Goal: Information Seeking & Learning: Check status

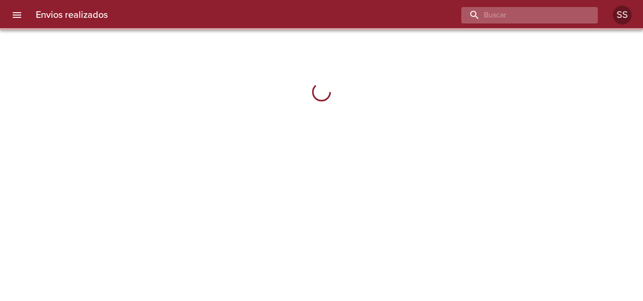
click at [531, 18] on input "buscar" at bounding box center [521, 15] width 120 height 16
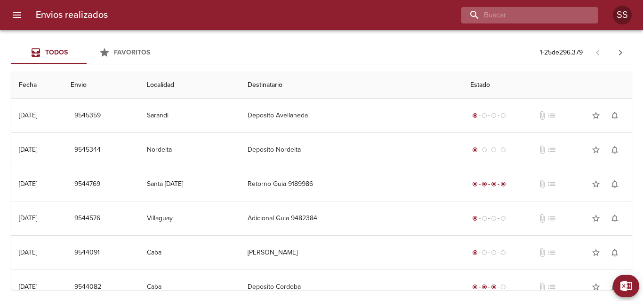
paste input "[PERSON_NAME] [PERSON_NAME]"
type input "[PERSON_NAME] [PERSON_NAME]"
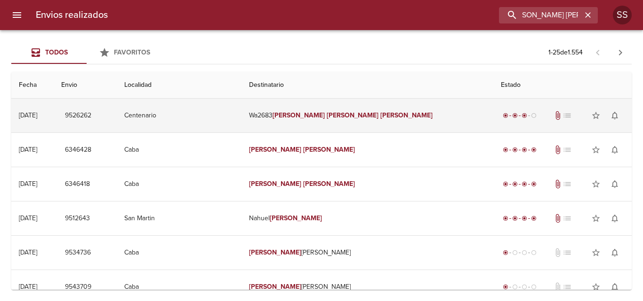
click at [305, 115] on td "Wa2683 [PERSON_NAME]" at bounding box center [367, 116] width 252 height 34
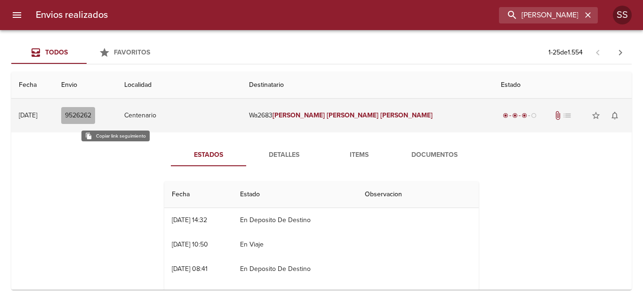
click at [91, 115] on span "9526262" at bounding box center [78, 116] width 26 height 12
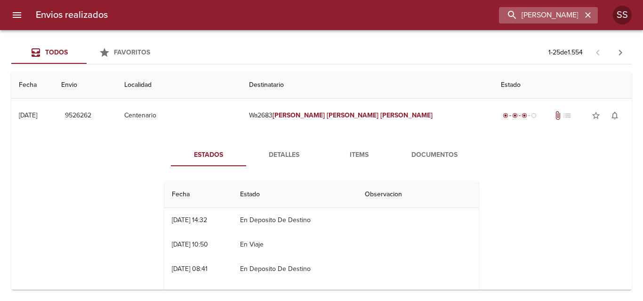
click at [588, 16] on icon "button" at bounding box center [587, 14] width 9 height 9
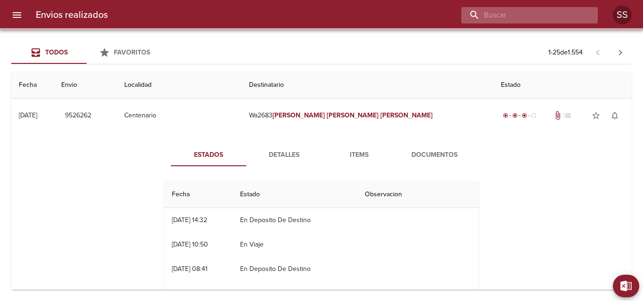
click at [554, 18] on input "buscar" at bounding box center [521, 15] width 120 height 16
paste input "[PERSON_NAME] [PERSON_NAME] ML"
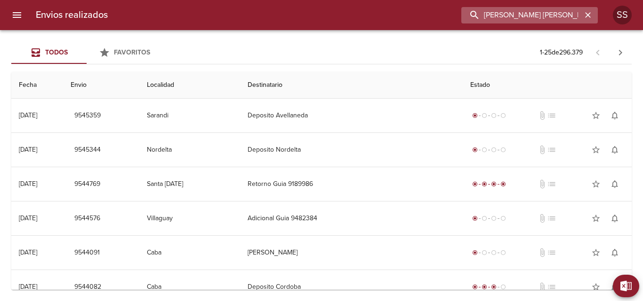
type input "[PERSON_NAME] [PERSON_NAME] ML"
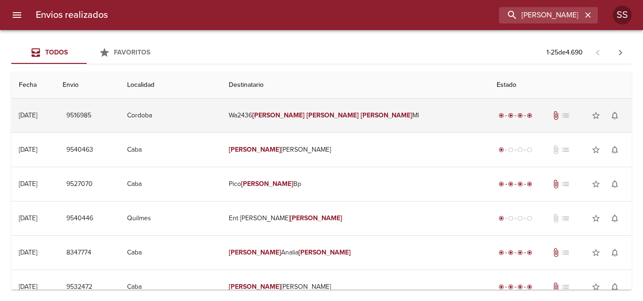
click at [293, 119] on td "Wa2436 [PERSON_NAME] [PERSON_NAME] [PERSON_NAME]" at bounding box center [355, 116] width 268 height 34
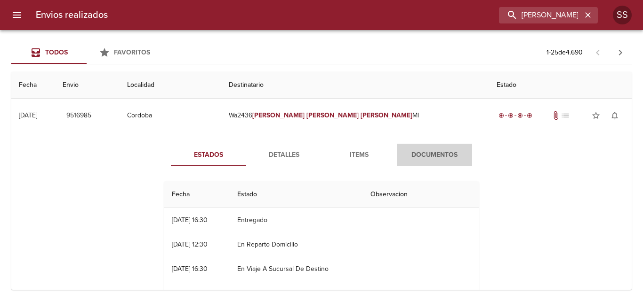
click at [417, 151] on span "Documentos" at bounding box center [434, 156] width 64 height 12
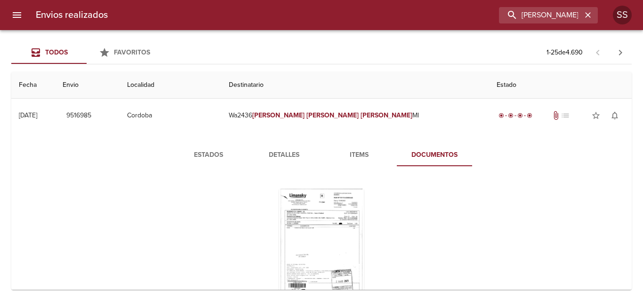
scroll to position [94, 0]
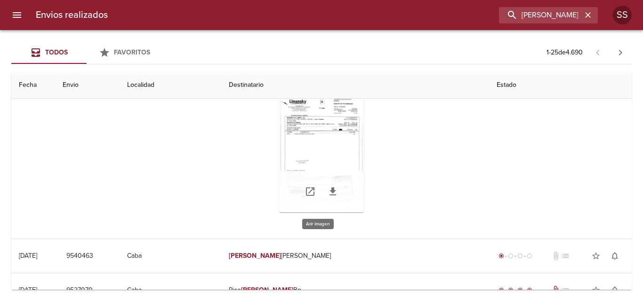
click at [316, 148] on div "Tabla de envíos del cliente" at bounding box center [321, 154] width 85 height 118
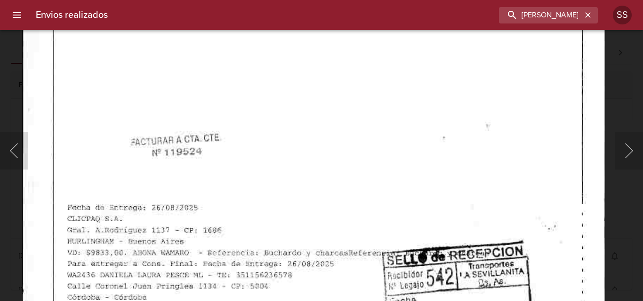
click at [324, 71] on img "Lightbox" at bounding box center [313, 87] width 583 height 837
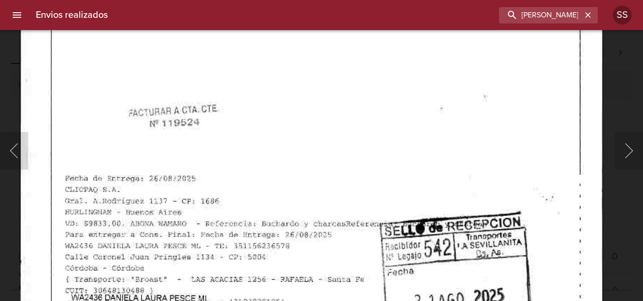
click at [342, 65] on img "Lightbox" at bounding box center [311, 58] width 583 height 837
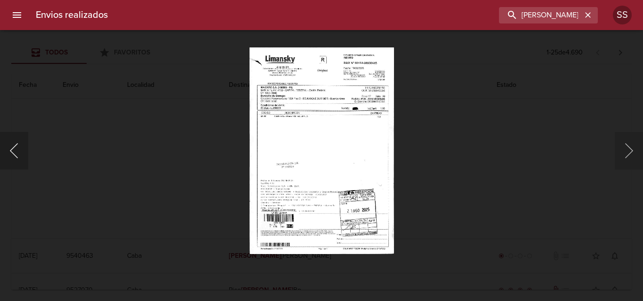
click at [17, 151] on button "Anterior" at bounding box center [14, 151] width 28 height 38
click at [623, 138] on button "Siguiente" at bounding box center [628, 151] width 28 height 38
click at [586, 10] on icon "button" at bounding box center [587, 14] width 9 height 9
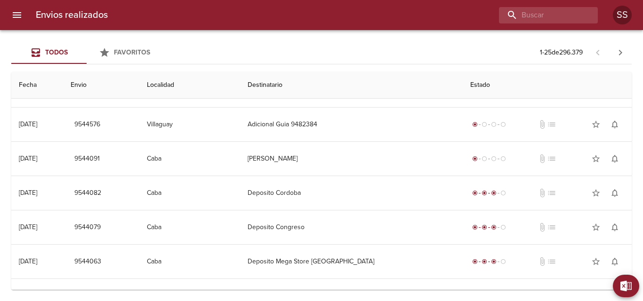
scroll to position [0, 0]
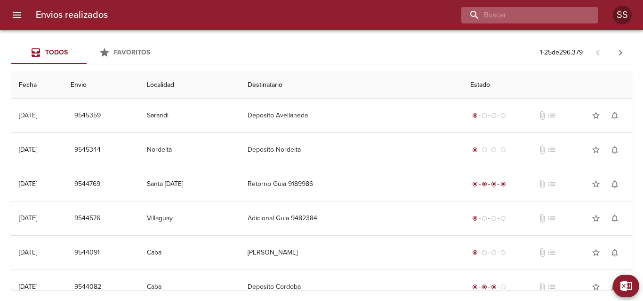
click at [521, 15] on input "buscar" at bounding box center [521, 15] width 120 height 16
paste input "[PERSON_NAME] [PERSON_NAME] ML"
type input "[PERSON_NAME] [PERSON_NAME] ML"
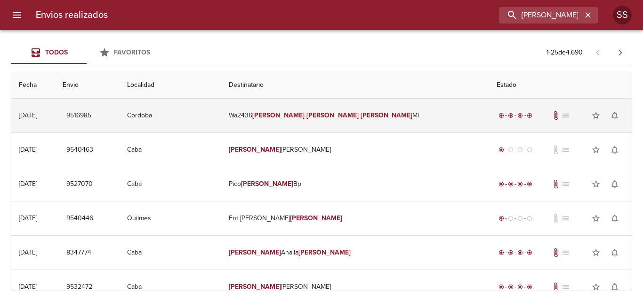
click at [365, 111] on td "Wa2436 [PERSON_NAME] [PERSON_NAME] [PERSON_NAME]" at bounding box center [355, 116] width 268 height 34
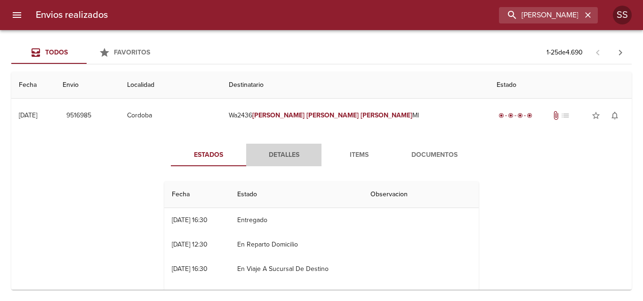
click at [288, 157] on span "Detalles" at bounding box center [284, 156] width 64 height 12
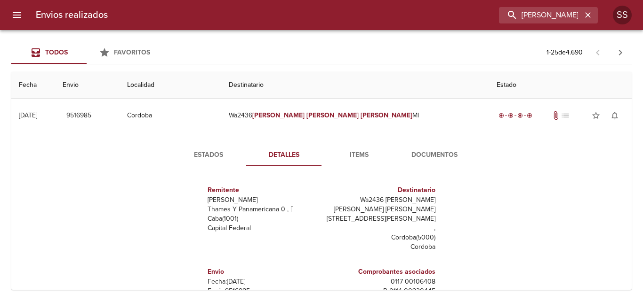
scroll to position [94, 0]
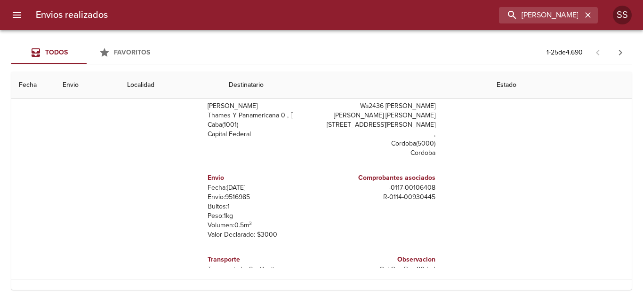
click at [246, 193] on p "Envío: 9516985" at bounding box center [262, 197] width 110 height 9
drag, startPoint x: 252, startPoint y: 177, endPoint x: 221, endPoint y: 178, distance: 31.1
click at [221, 193] on p "Envío: 9516985" at bounding box center [262, 197] width 110 height 9
copy p "9516985"
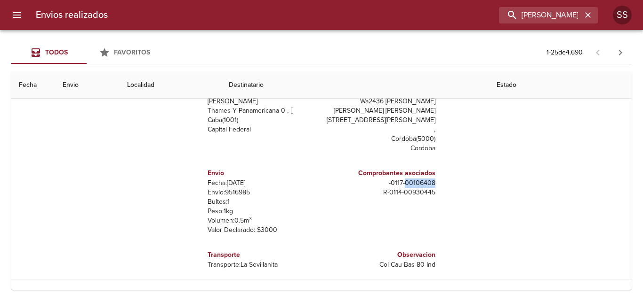
drag, startPoint x: 431, startPoint y: 164, endPoint x: 398, endPoint y: 164, distance: 32.5
click at [398, 164] on div "Comprobantes asociados - 0117 - 00106408 R - 0114 - 00930445" at bounding box center [380, 202] width 118 height 82
copy p "00106408"
drag, startPoint x: 429, startPoint y: 175, endPoint x: 376, endPoint y: 174, distance: 52.7
click at [376, 174] on div "Comprobantes asociados - 0117 - 00106408 R - 0114 - 00930445" at bounding box center [380, 202] width 118 height 82
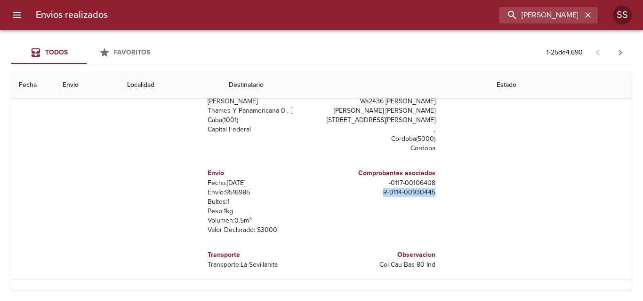
copy p "R - 0114 - 00930445"
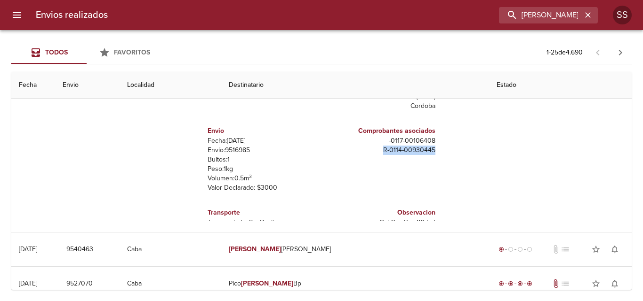
scroll to position [0, 0]
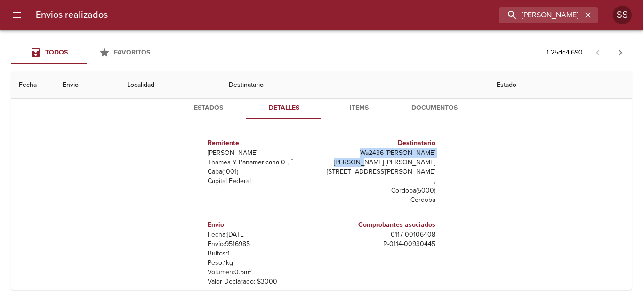
drag, startPoint x: 429, startPoint y: 151, endPoint x: 327, endPoint y: 143, distance: 102.4
click at [321, 152] on div "Destinatario Wa2436 [PERSON_NAME] [PERSON_NAME] Ml [STREET_ADDRESS][PERSON_NAME]" at bounding box center [380, 172] width 118 height 82
copy p "Wa2436 [PERSON_NAME] [PERSON_NAME] [PERSON_NAME]"
